Goal: Task Accomplishment & Management: Manage account settings

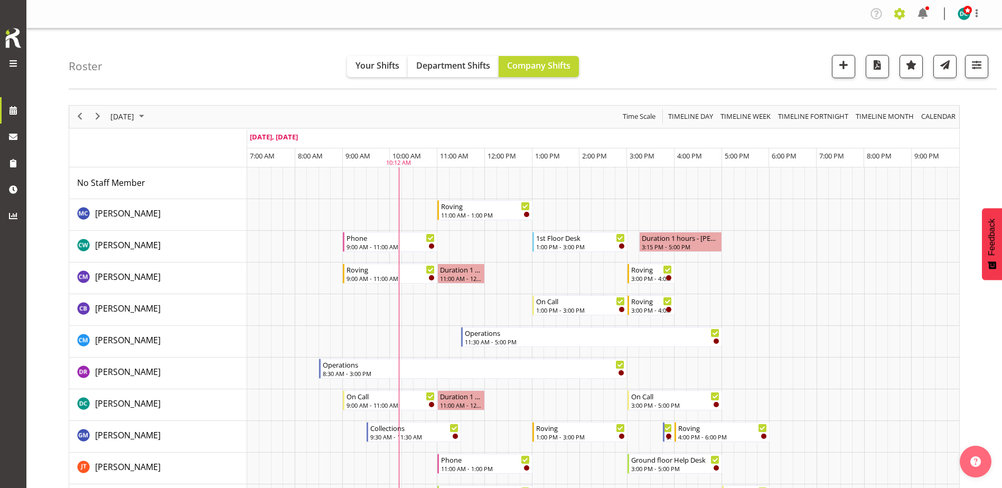
click at [899, 13] on span at bounding box center [899, 13] width 17 height 17
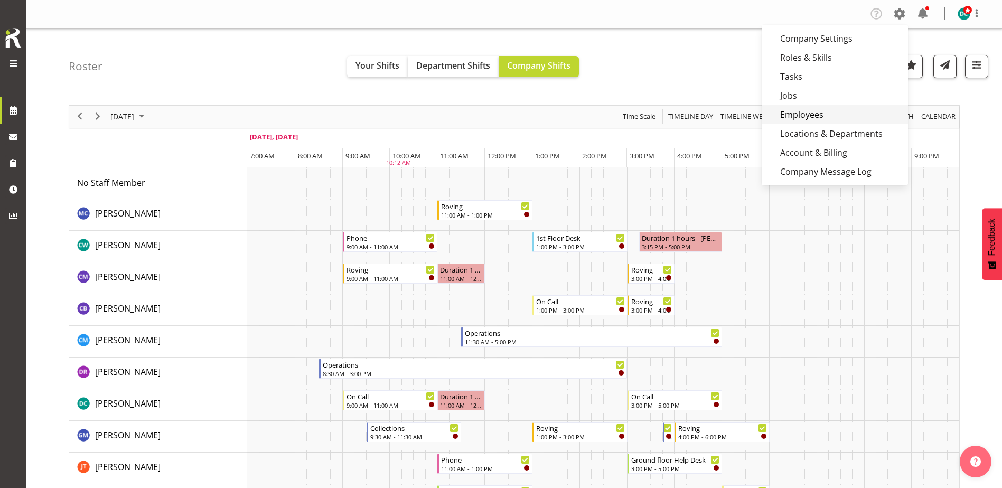
click at [812, 118] on link "Employees" at bounding box center [834, 114] width 146 height 19
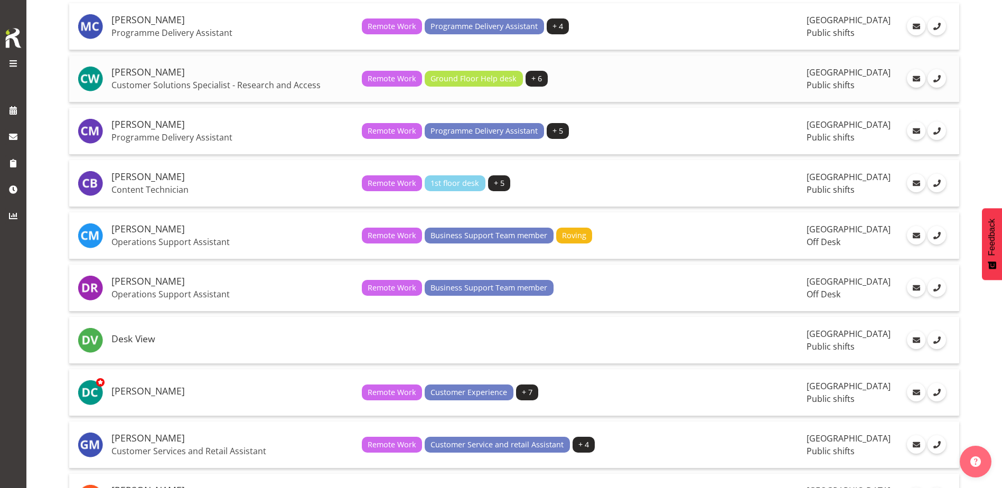
scroll to position [158, 0]
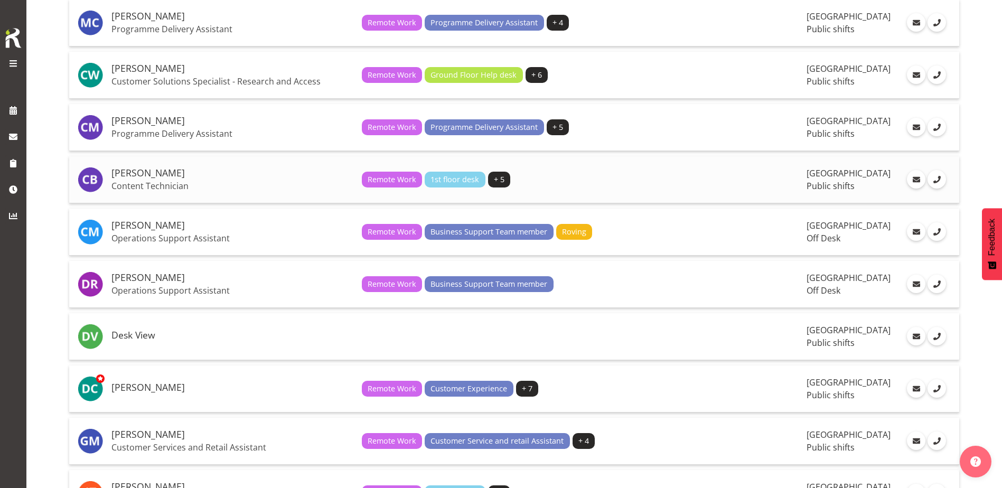
click at [158, 179] on td "[PERSON_NAME] Content Technician" at bounding box center [232, 179] width 250 height 47
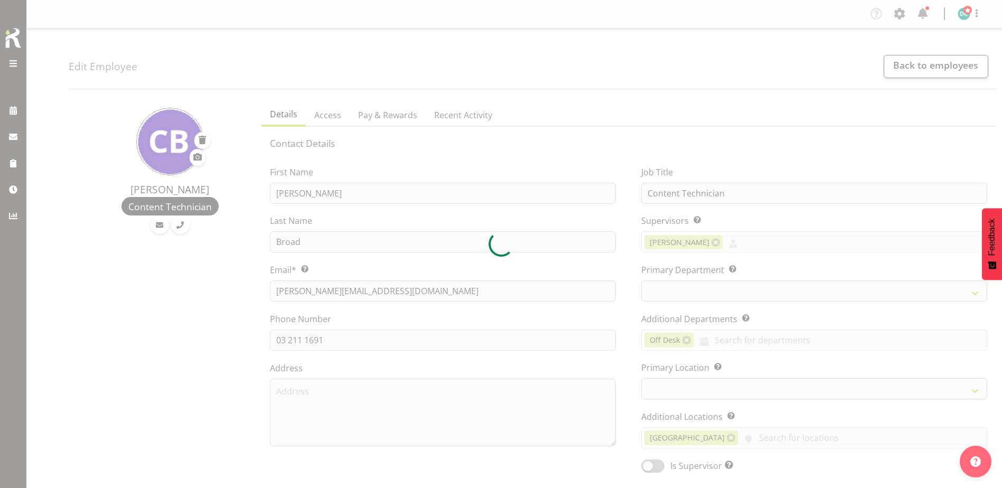
select select "TimelineDay"
select select
select select "921"
select select "1276"
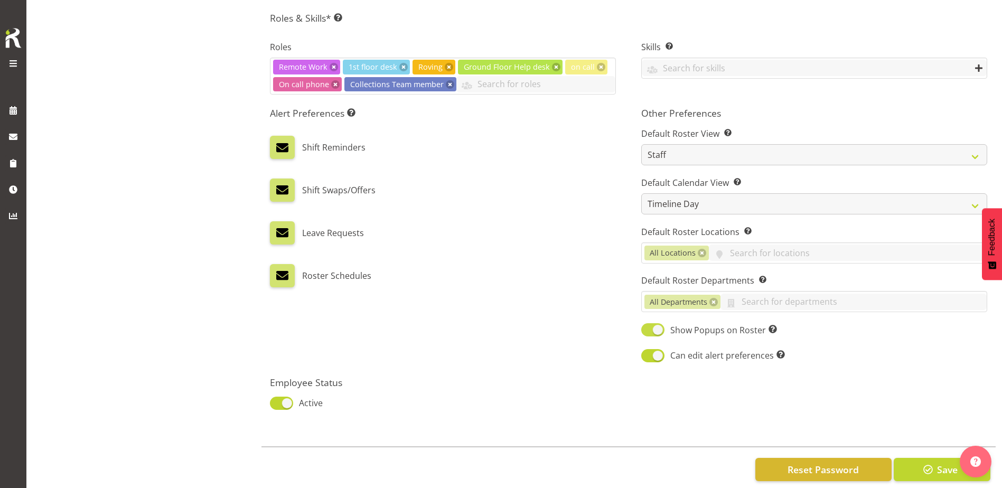
scroll to position [475, 0]
click at [818, 466] on span "Reset Password" at bounding box center [822, 469] width 71 height 14
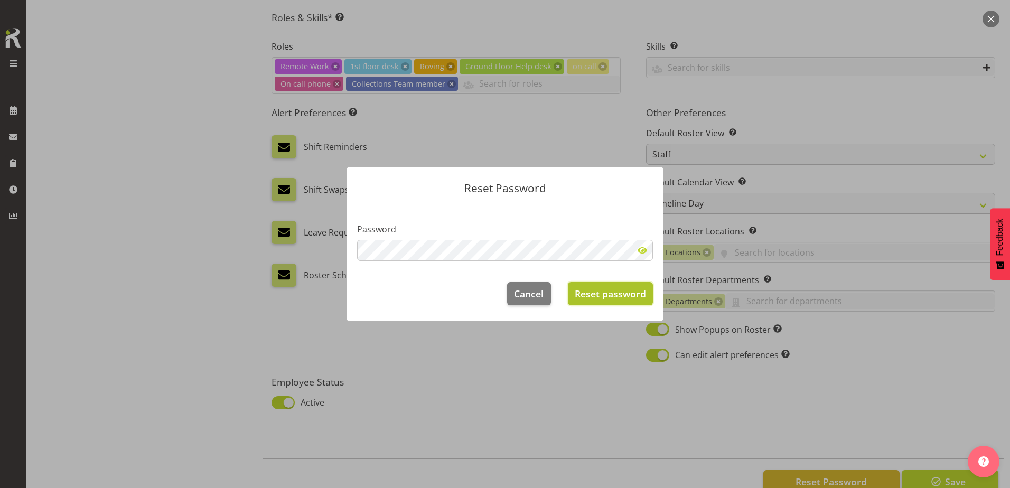
click at [615, 297] on span "Reset password" at bounding box center [609, 294] width 71 height 14
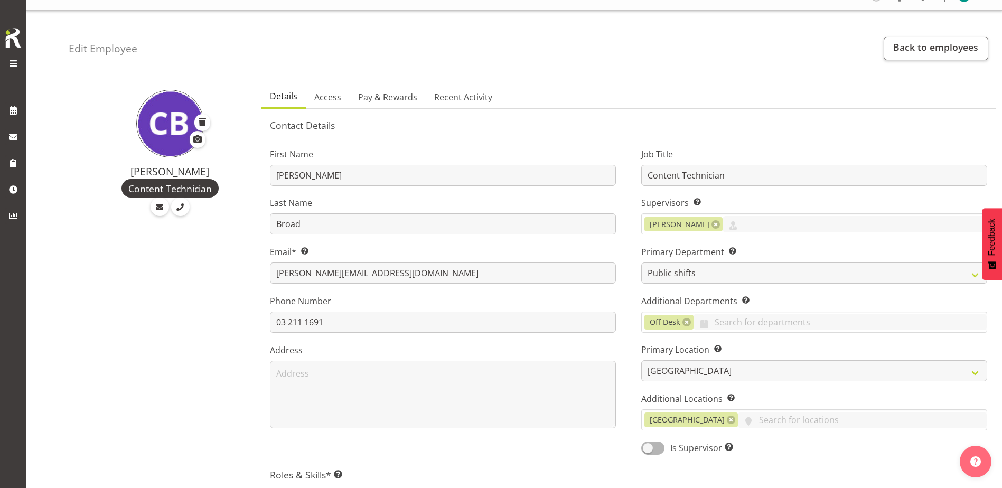
scroll to position [0, 0]
